Goal: Transaction & Acquisition: Purchase product/service

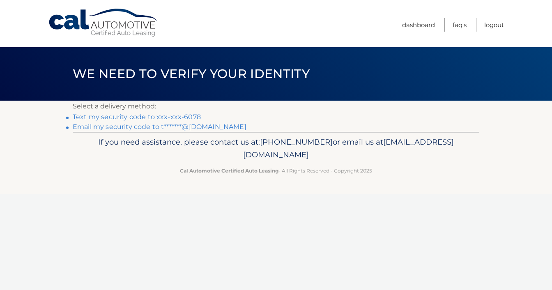
click at [91, 117] on link "Text my security code to xxx-xxx-6078" at bounding box center [137, 117] width 128 height 8
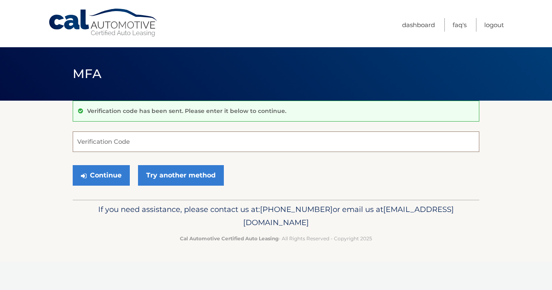
click at [100, 137] on input "Verification Code" at bounding box center [276, 141] width 406 height 21
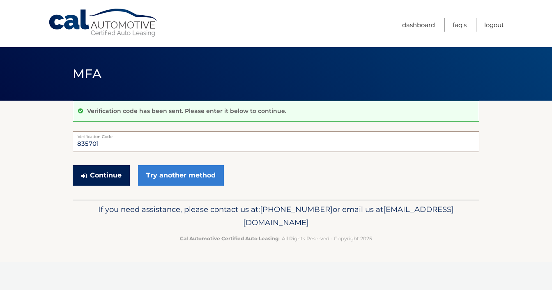
type input "835701"
click at [96, 178] on button "Continue" at bounding box center [101, 175] width 57 height 21
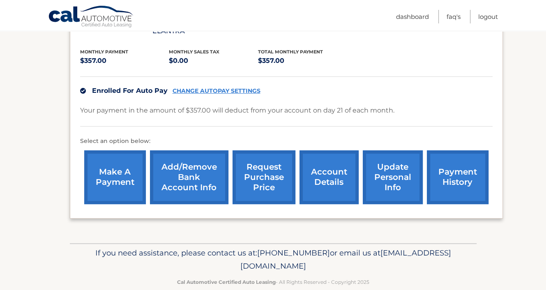
scroll to position [176, 0]
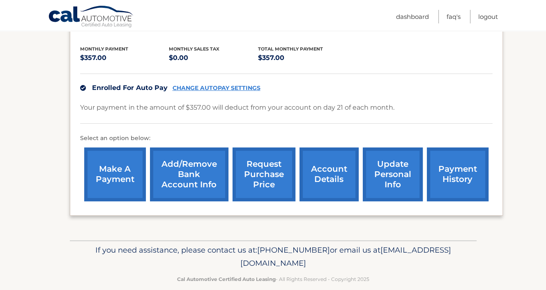
click at [471, 158] on link "payment history" at bounding box center [458, 174] width 62 height 54
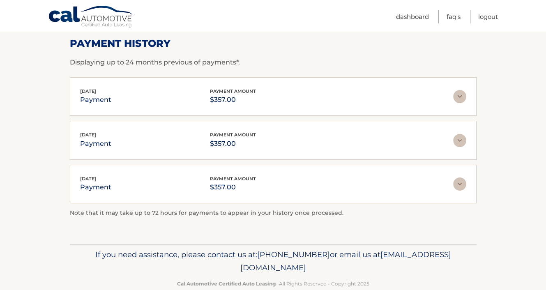
scroll to position [139, 0]
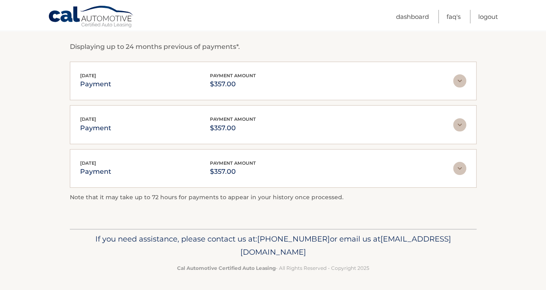
click at [453, 125] on img at bounding box center [459, 124] width 13 height 13
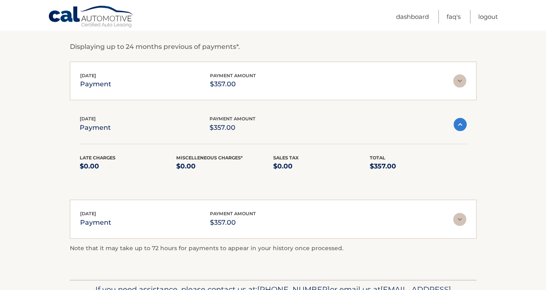
click at [457, 78] on img at bounding box center [459, 80] width 13 height 13
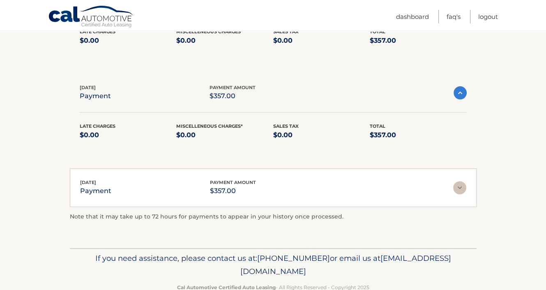
scroll to position [240, 0]
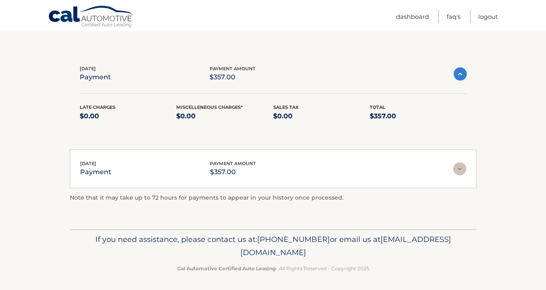
click at [461, 167] on img at bounding box center [459, 168] width 13 height 13
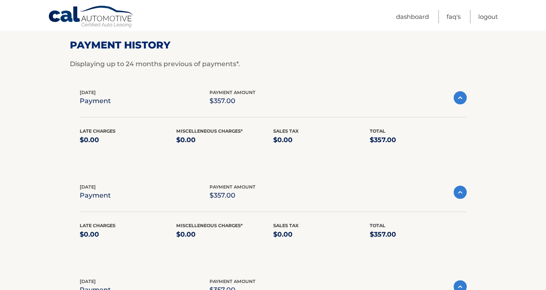
scroll to position [123, 0]
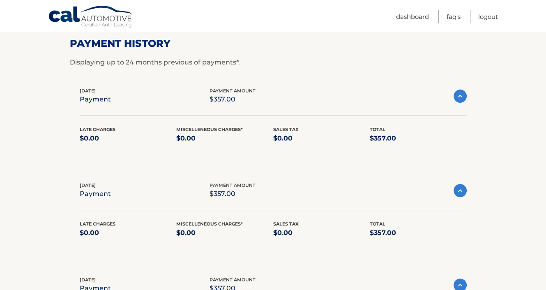
click at [458, 94] on img at bounding box center [459, 96] width 13 height 13
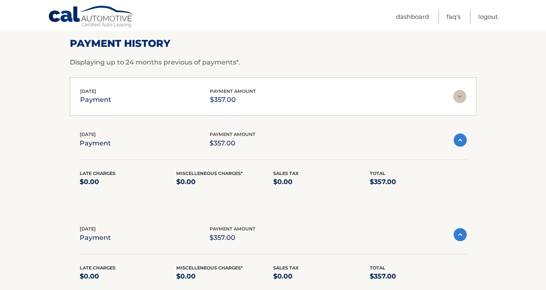
click at [458, 94] on img at bounding box center [459, 96] width 13 height 13
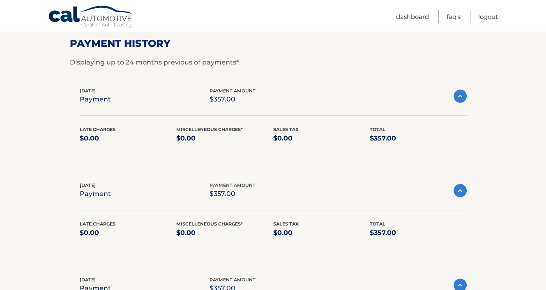
click at [88, 90] on span "Oct 06, 2025" at bounding box center [88, 91] width 16 height 6
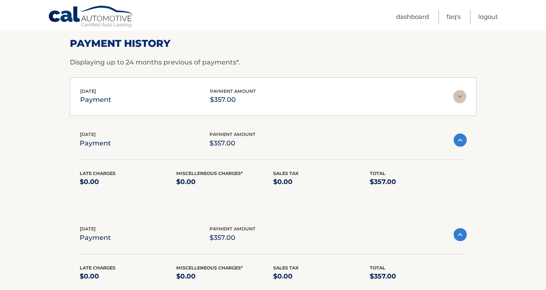
click at [225, 87] on div "payment amount $357.00" at bounding box center [233, 96] width 46 height 18
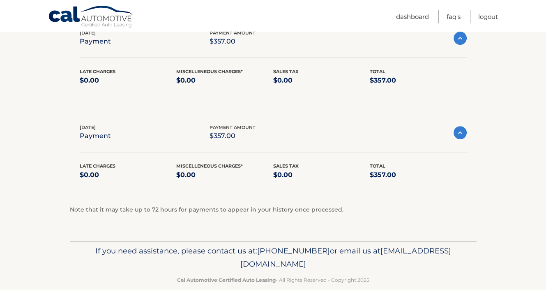
scroll to position [287, 0]
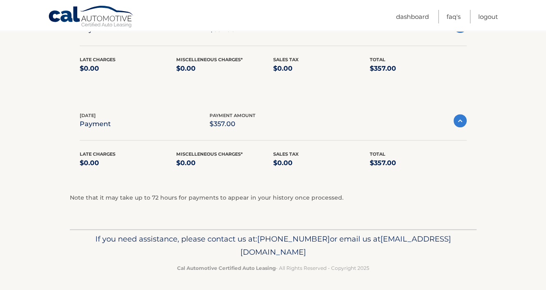
click at [461, 117] on img at bounding box center [459, 120] width 13 height 13
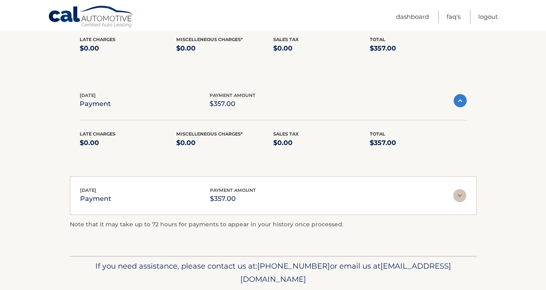
scroll to position [199, 0]
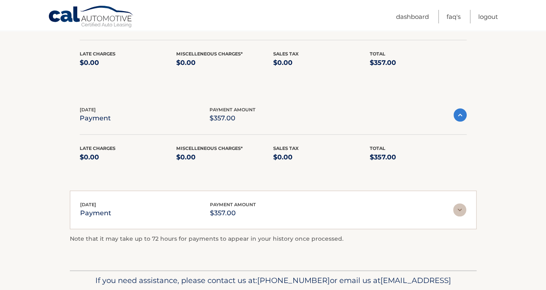
click at [461, 112] on img at bounding box center [459, 114] width 13 height 13
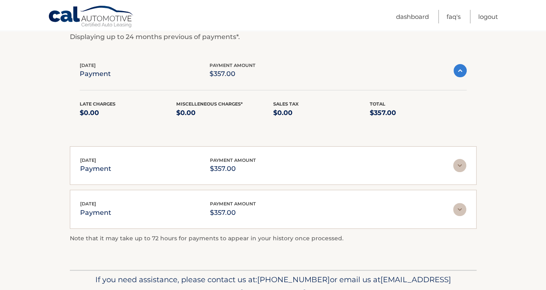
scroll to position [148, 0]
click at [462, 71] on img at bounding box center [459, 70] width 13 height 13
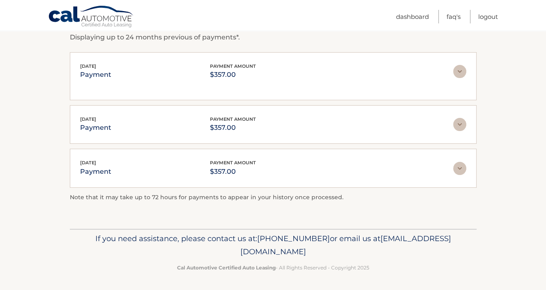
scroll to position [139, 0]
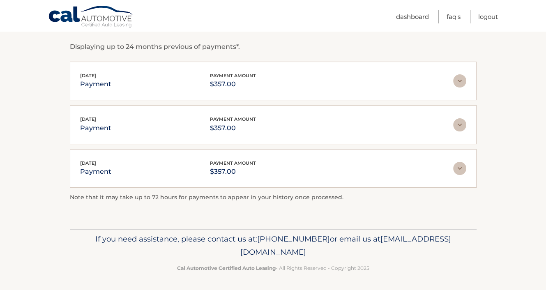
click at [462, 72] on div "Oct 06, 2025 payment payment amount $357.00" at bounding box center [273, 81] width 386 height 18
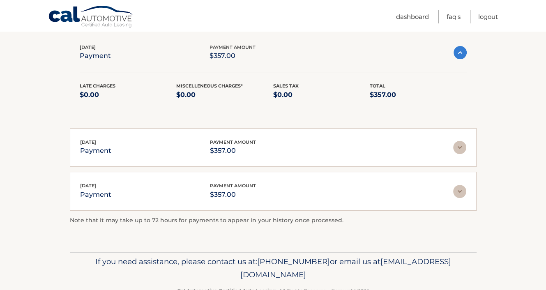
scroll to position [148, 0]
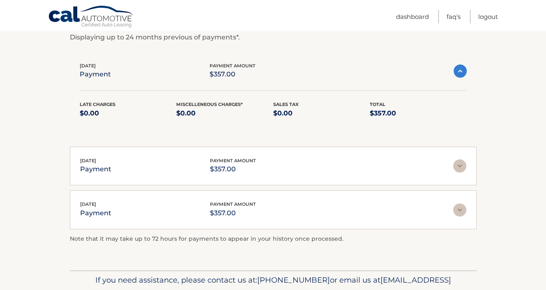
click at [86, 73] on p "payment" at bounding box center [95, 74] width 31 height 11
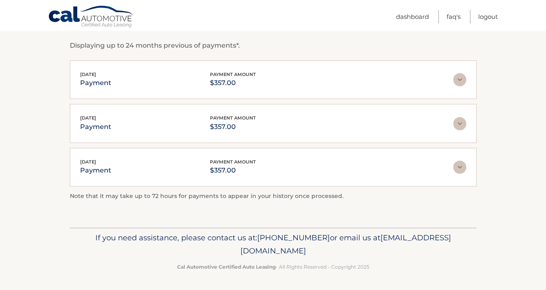
scroll to position [139, 0]
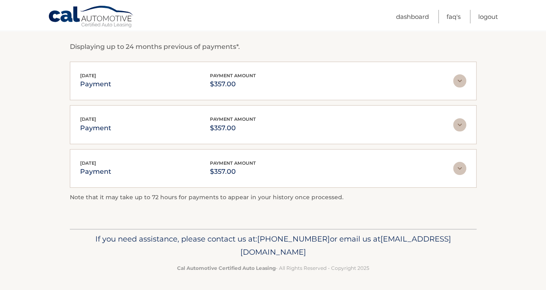
click at [457, 76] on img at bounding box center [459, 80] width 13 height 13
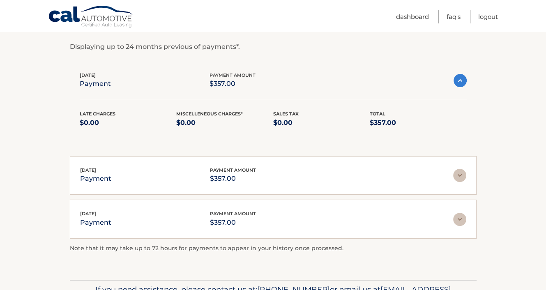
click at [354, 114] on div "Sales Tax $0.00" at bounding box center [321, 119] width 97 height 18
click at [169, 113] on div "Late Charges $0.00" at bounding box center [128, 119] width 97 height 18
click at [411, 16] on link "Dashboard" at bounding box center [412, 17] width 33 height 14
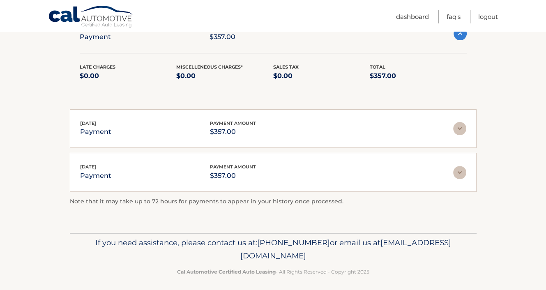
scroll to position [189, 0]
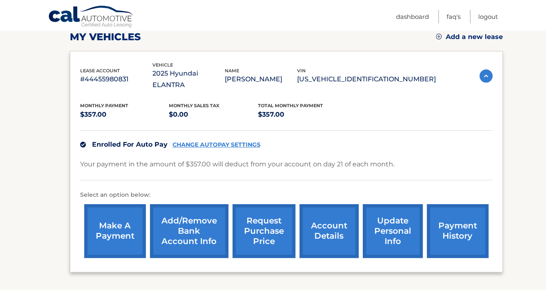
scroll to position [123, 0]
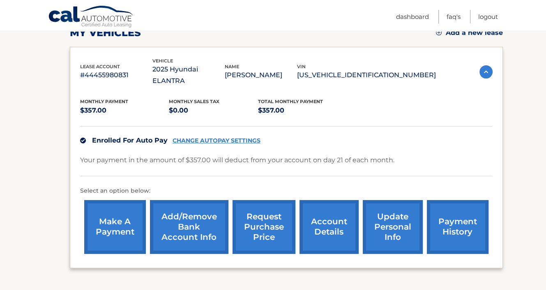
click at [105, 211] on link "make a payment" at bounding box center [115, 227] width 62 height 54
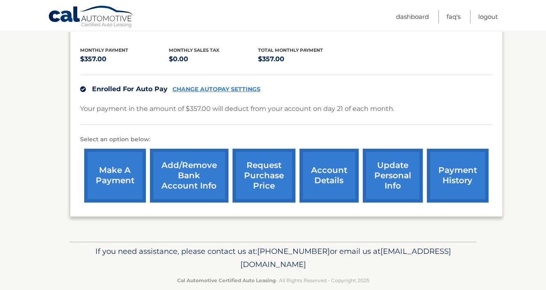
scroll to position [176, 0]
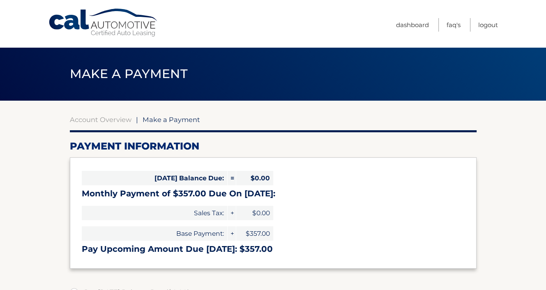
select select "ZTYyMDg0YWItNWFkZi00OWNkLWIwNWQtNWZhZDAwNzdmMTIy"
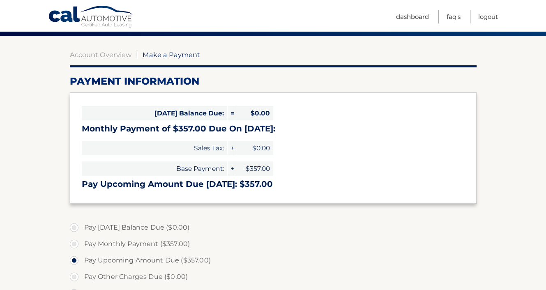
scroll to position [82, 0]
